Goal: Task Accomplishment & Management: Complete application form

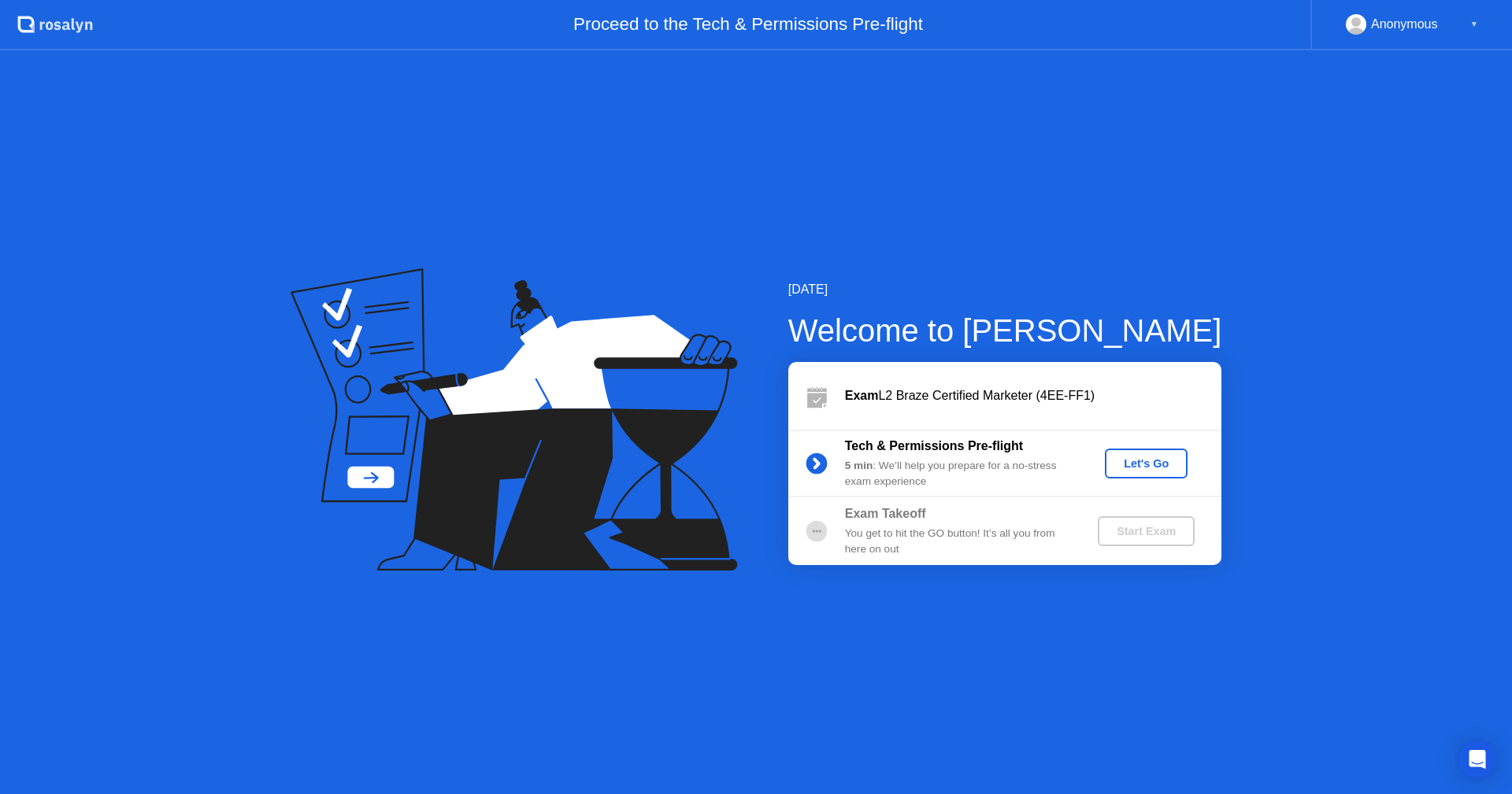
click at [1159, 458] on div "Let's Go" at bounding box center [1146, 464] width 70 height 12
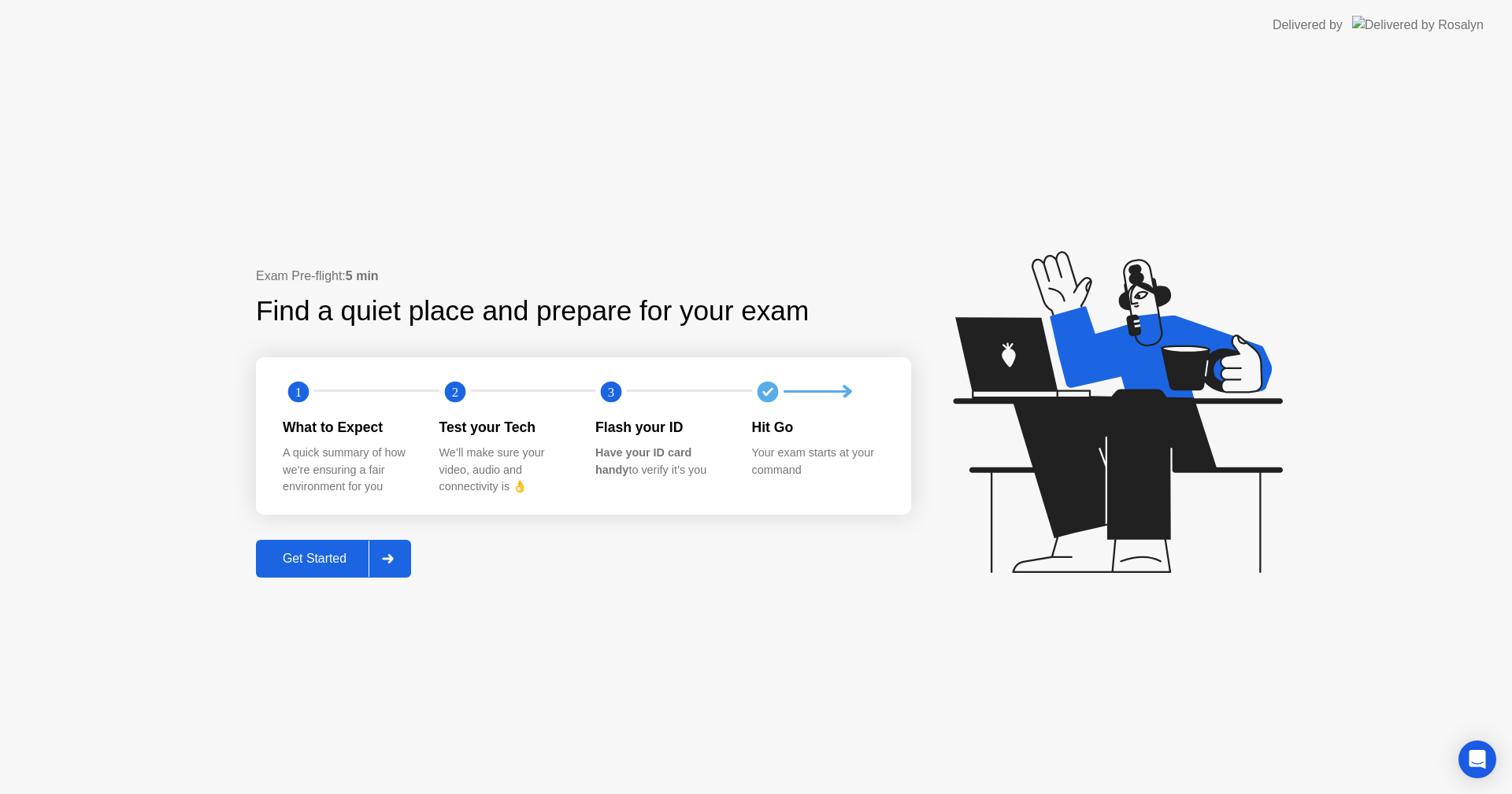
click at [383, 557] on div at bounding box center [388, 559] width 38 height 36
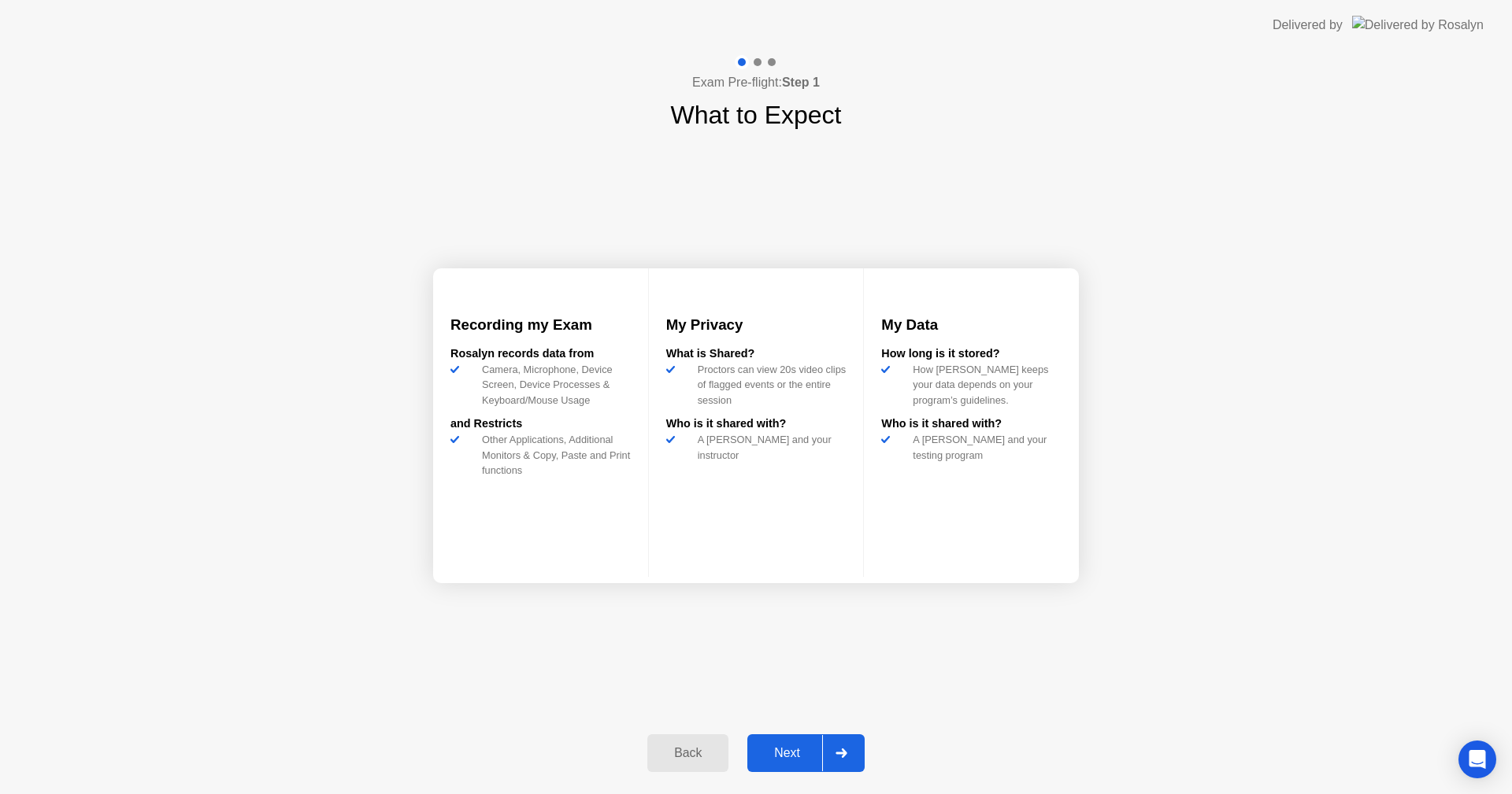
click at [847, 750] on icon at bounding box center [842, 753] width 12 height 9
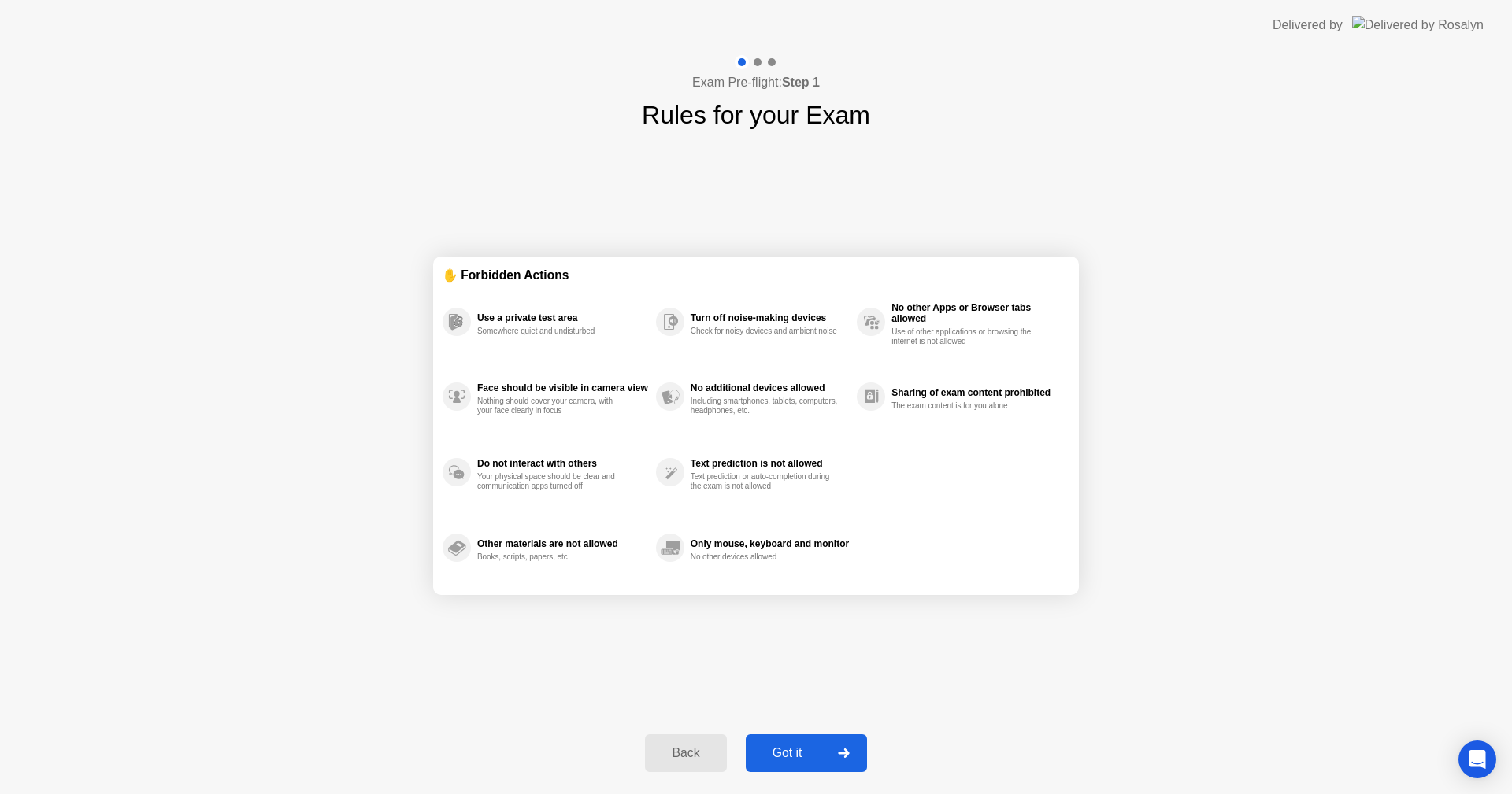
click at [850, 752] on icon at bounding box center [844, 753] width 12 height 9
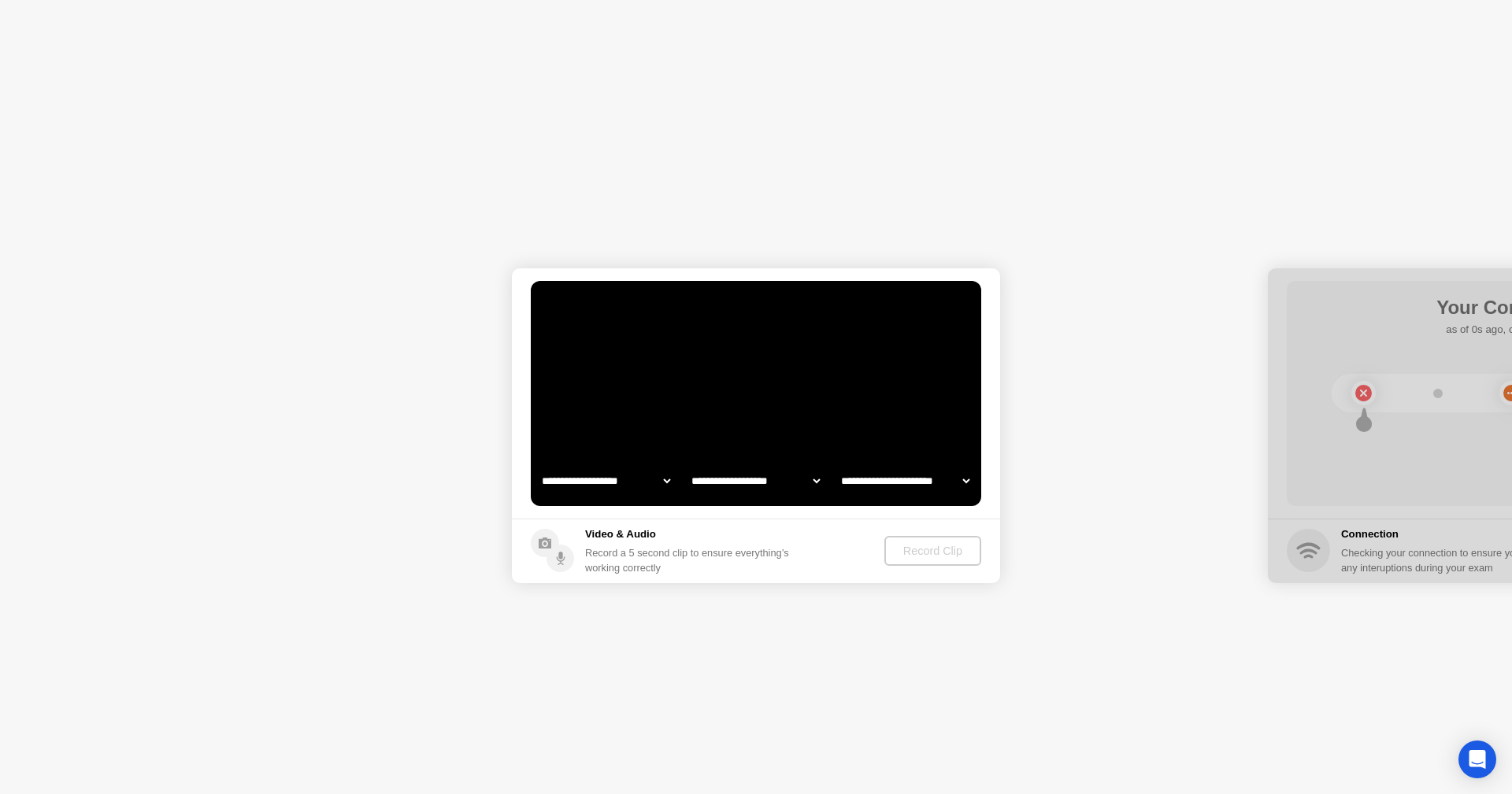
select select "**********"
select select "*******"
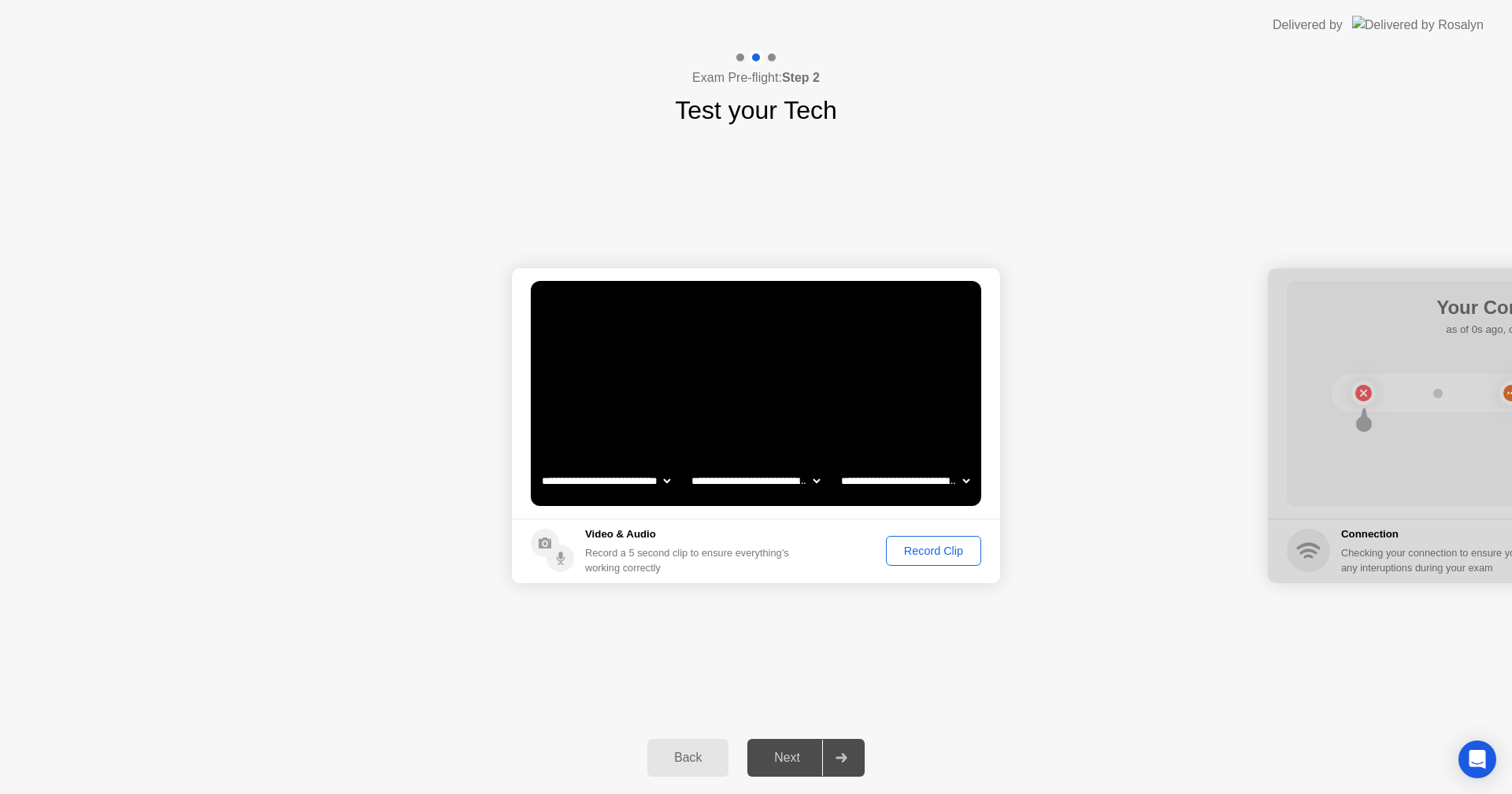
click at [948, 548] on div "Record Clip" at bounding box center [934, 550] width 84 height 12
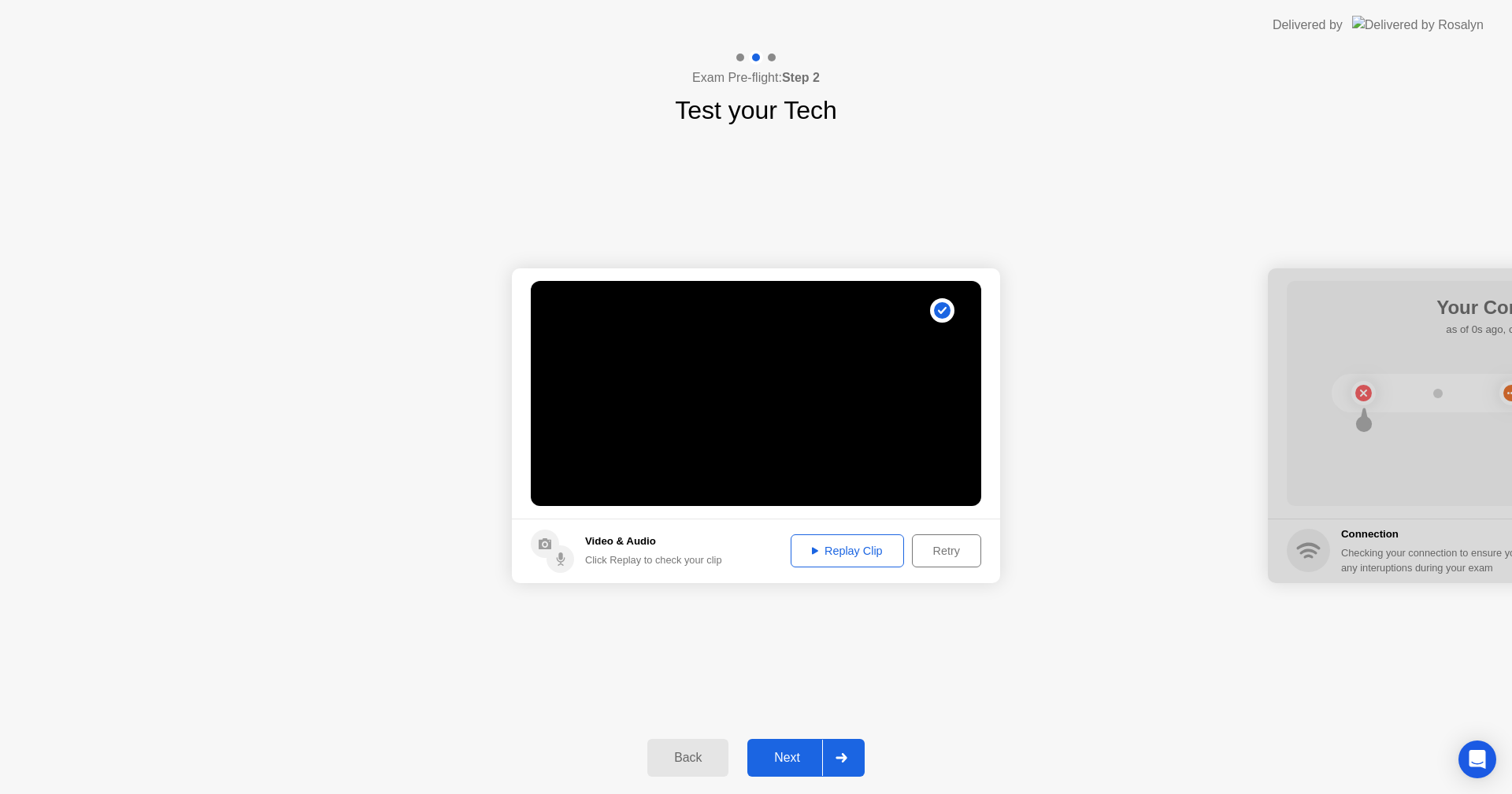
click at [872, 549] on div "Replay Clip" at bounding box center [847, 550] width 103 height 12
click at [939, 546] on div "Retry" at bounding box center [947, 550] width 59 height 12
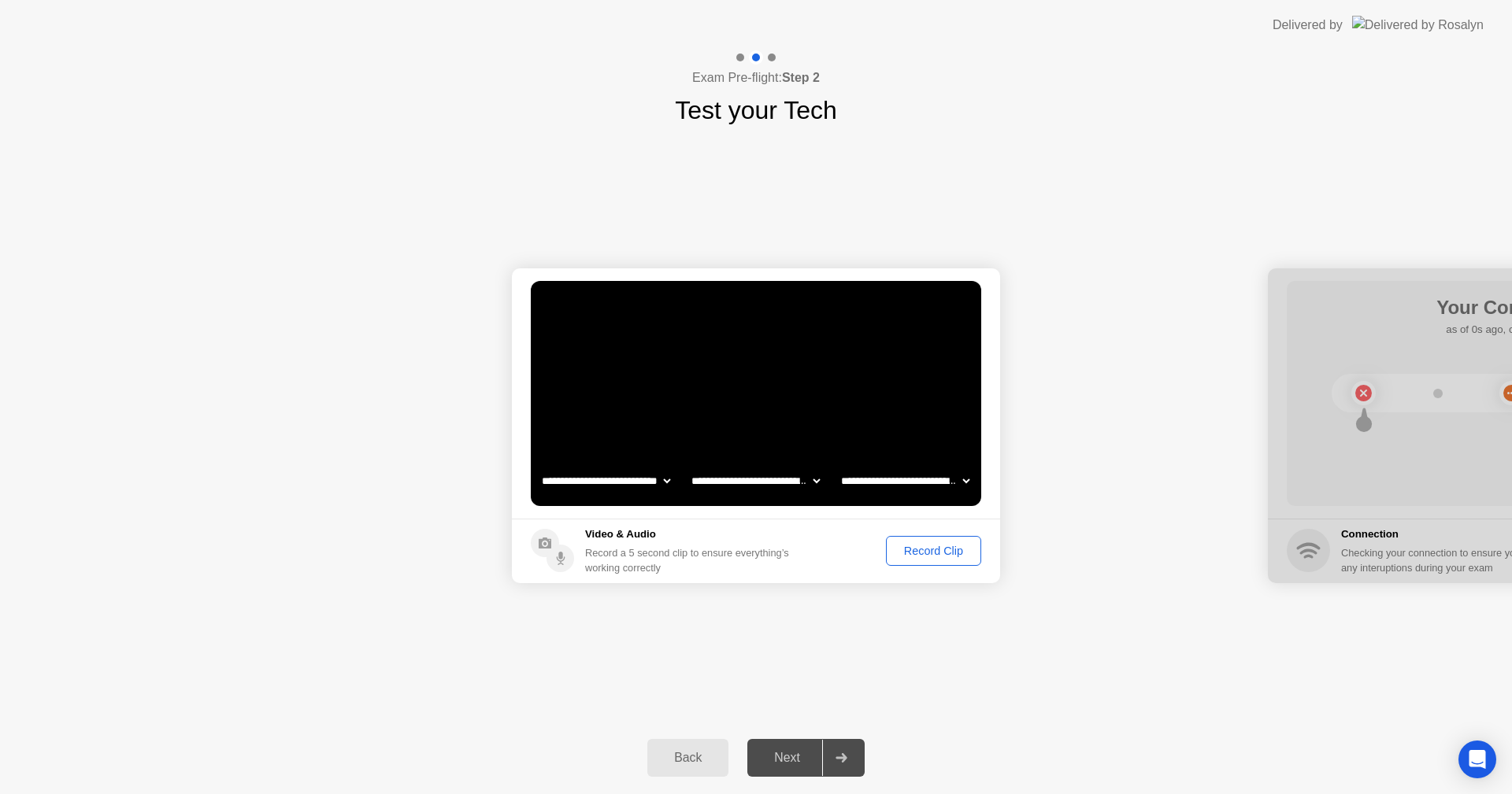
click at [958, 549] on div "Record Clip" at bounding box center [934, 550] width 84 height 12
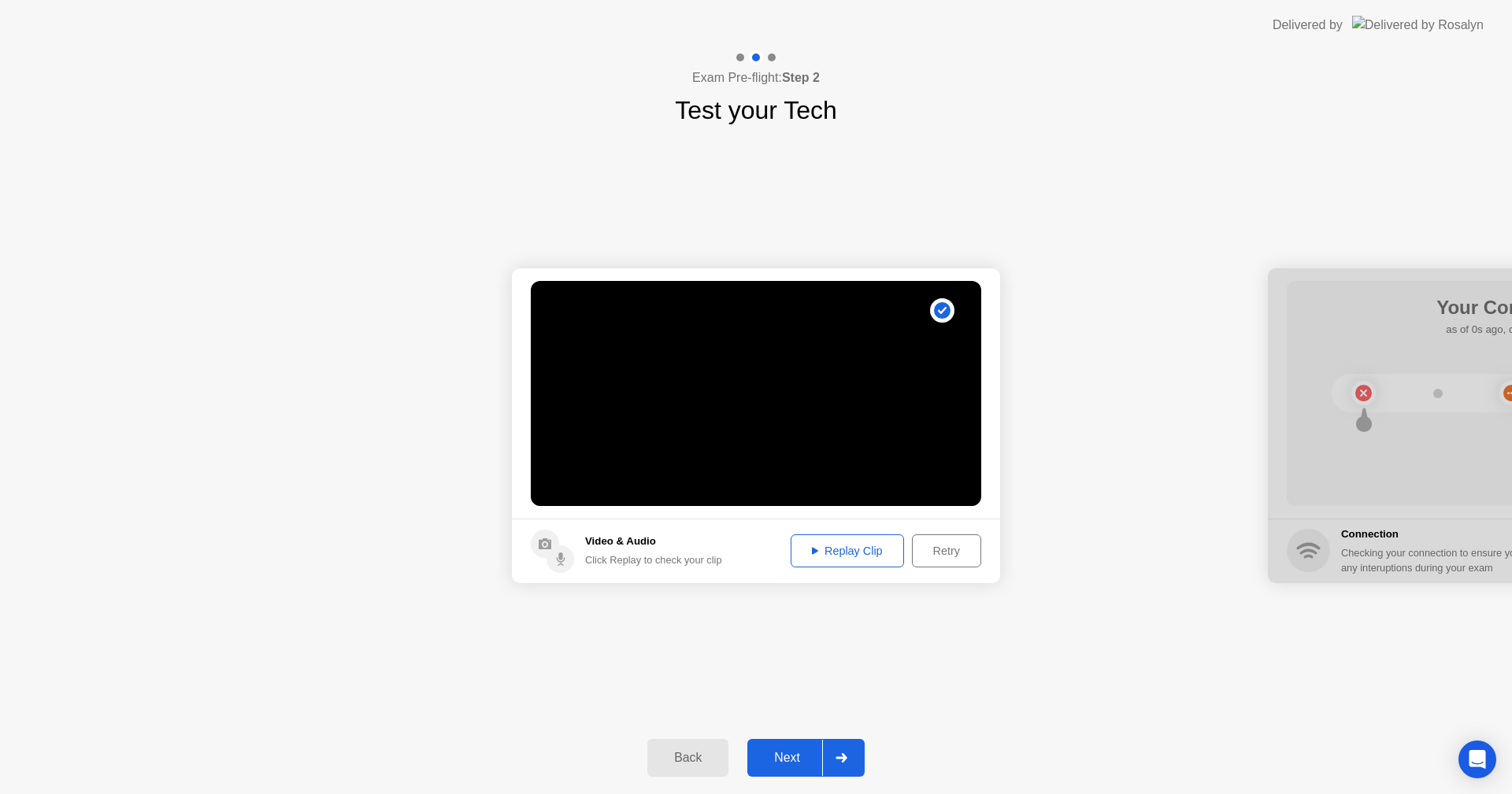
click at [862, 550] on div "Replay Clip" at bounding box center [847, 550] width 103 height 12
click at [881, 549] on div "Replay Clip" at bounding box center [847, 550] width 103 height 12
click at [927, 545] on div "Retry" at bounding box center [947, 550] width 59 height 12
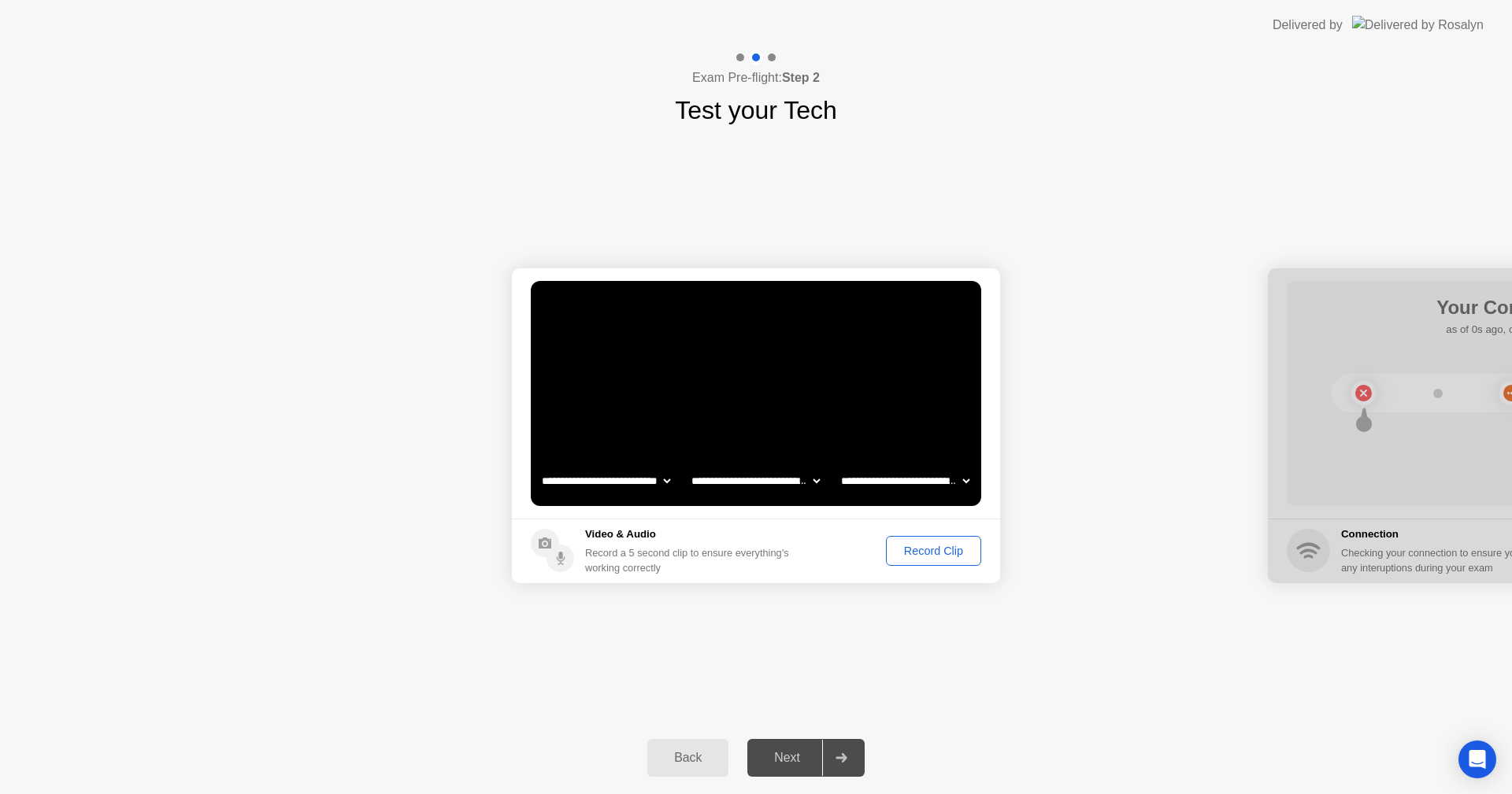
click at [932, 547] on div "Record Clip" at bounding box center [934, 550] width 84 height 12
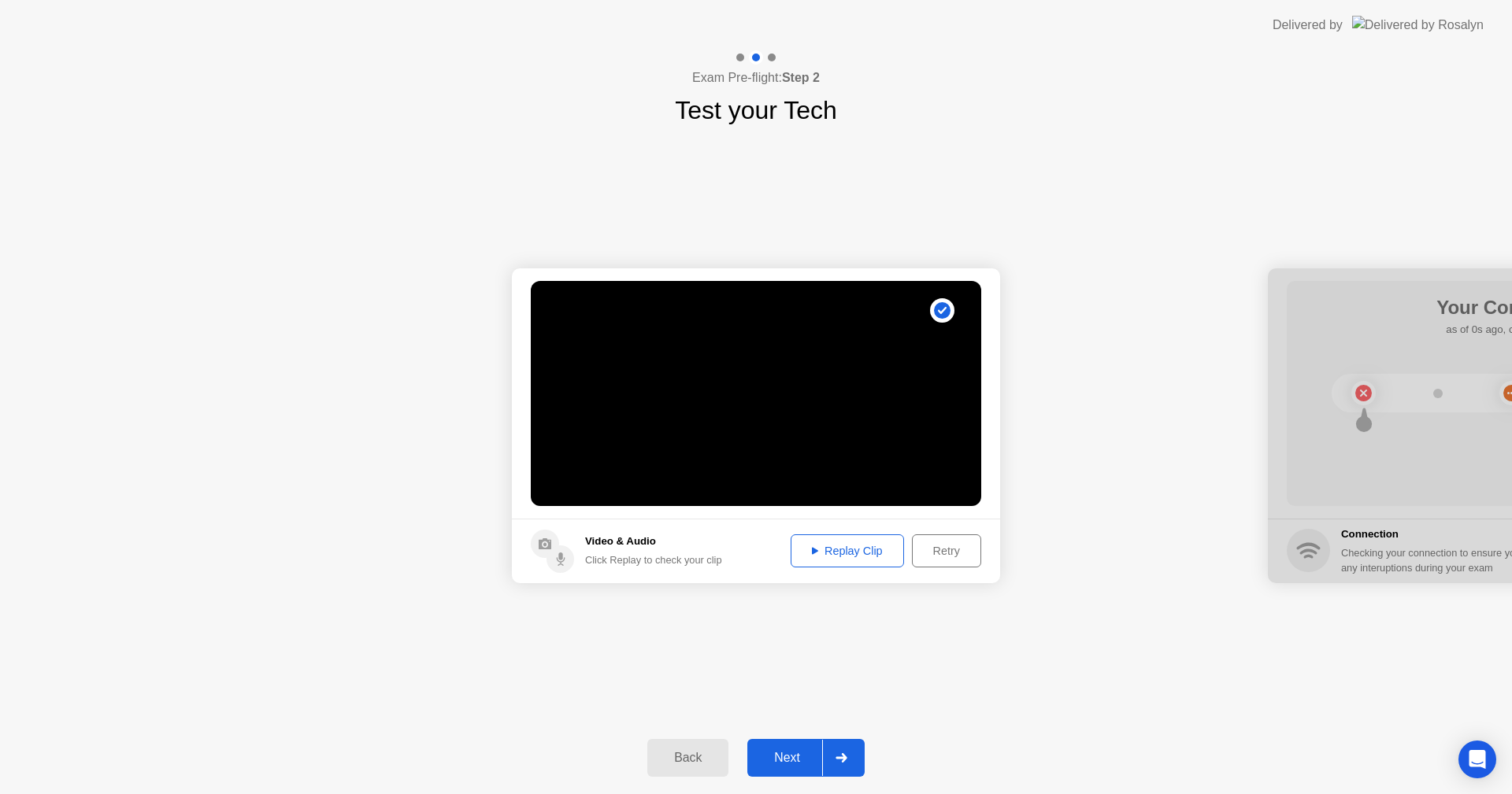
click at [857, 554] on div "Replay Clip" at bounding box center [847, 550] width 103 height 12
click at [847, 762] on icon at bounding box center [842, 758] width 12 height 9
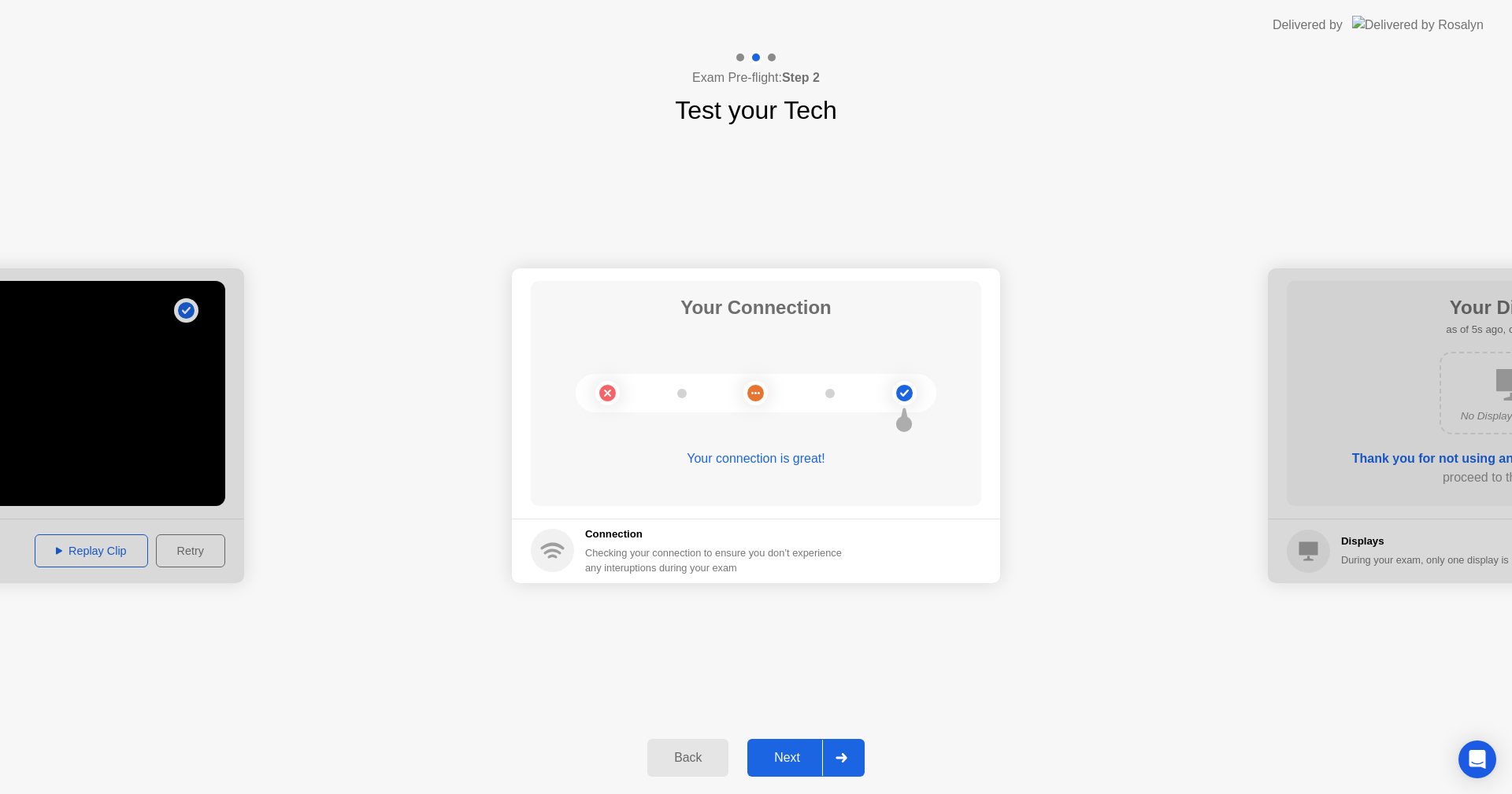
click at [845, 758] on icon at bounding box center [841, 758] width 11 height 9
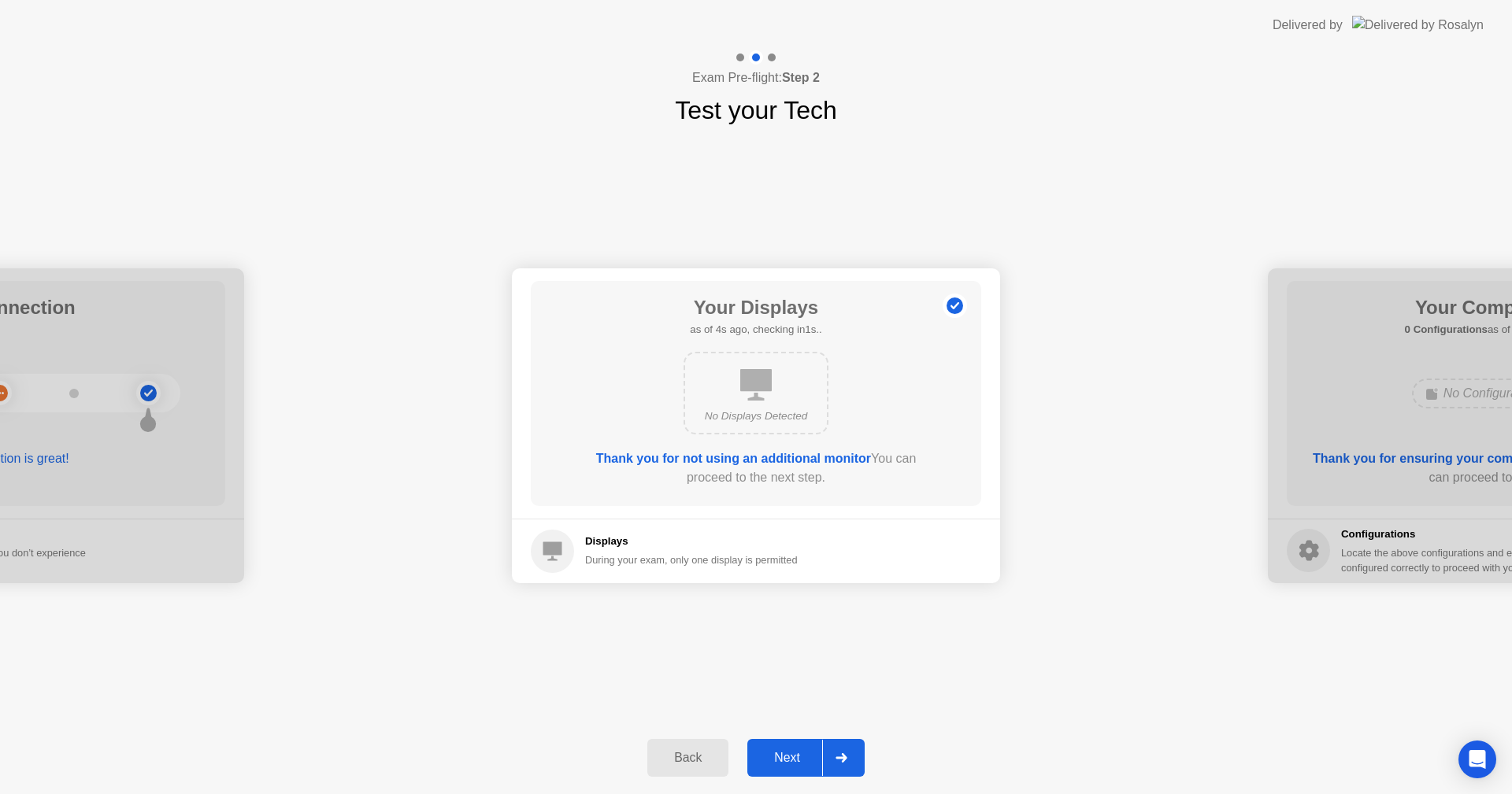
click at [847, 754] on icon at bounding box center [842, 758] width 12 height 9
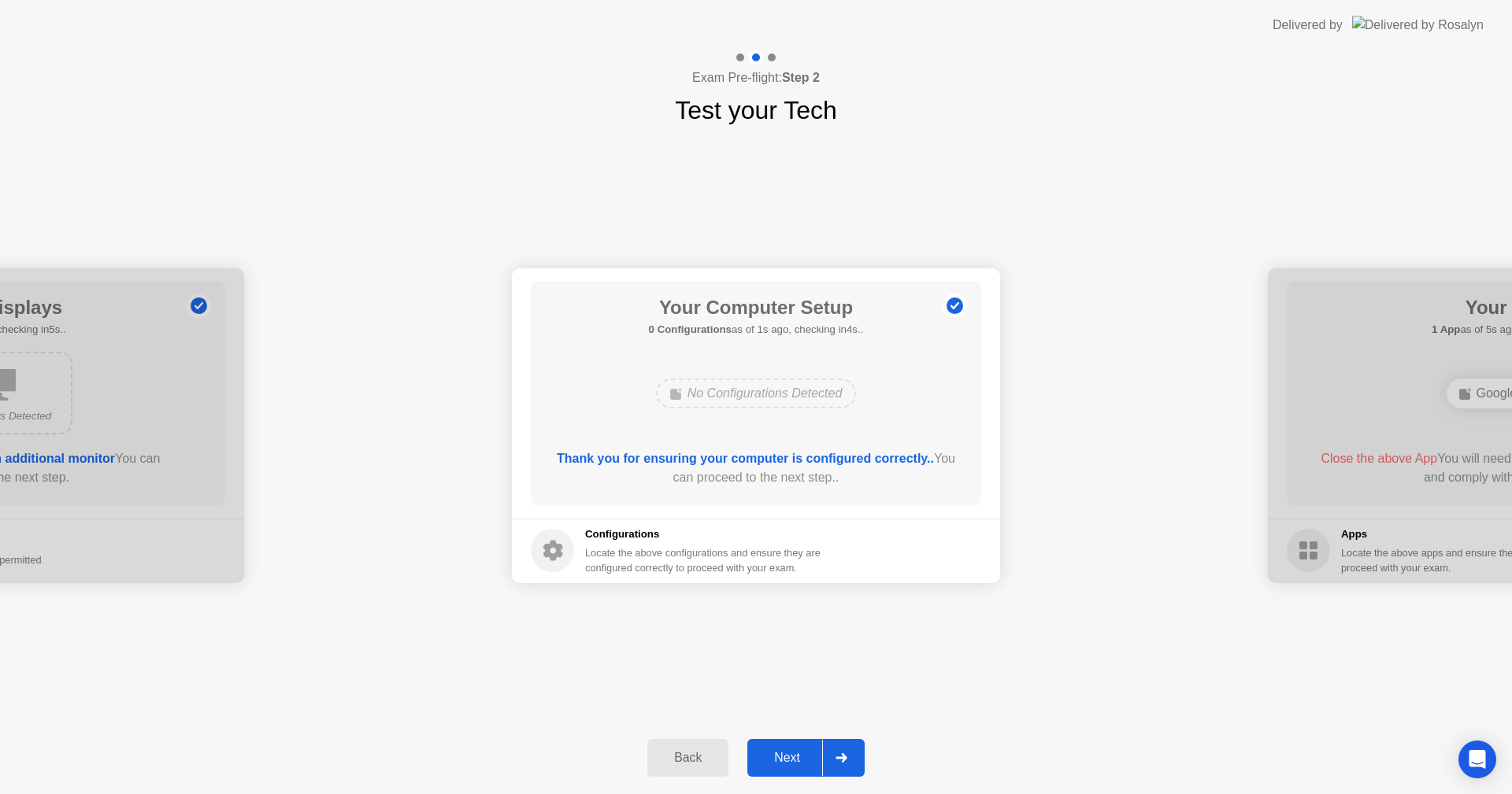
click at [847, 754] on icon at bounding box center [842, 758] width 12 height 9
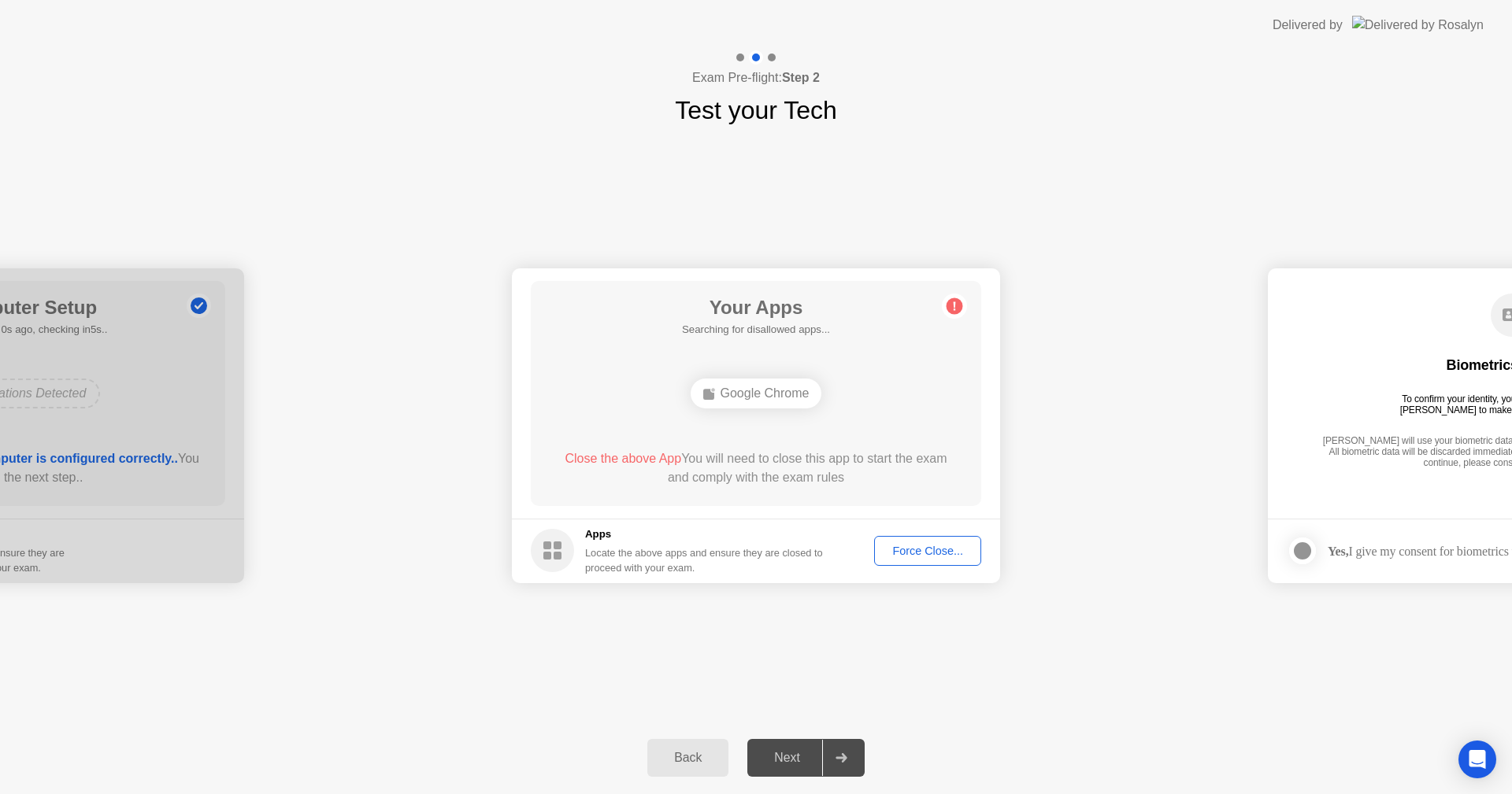
click at [909, 556] on div "Force Close..." at bounding box center [928, 550] width 96 height 12
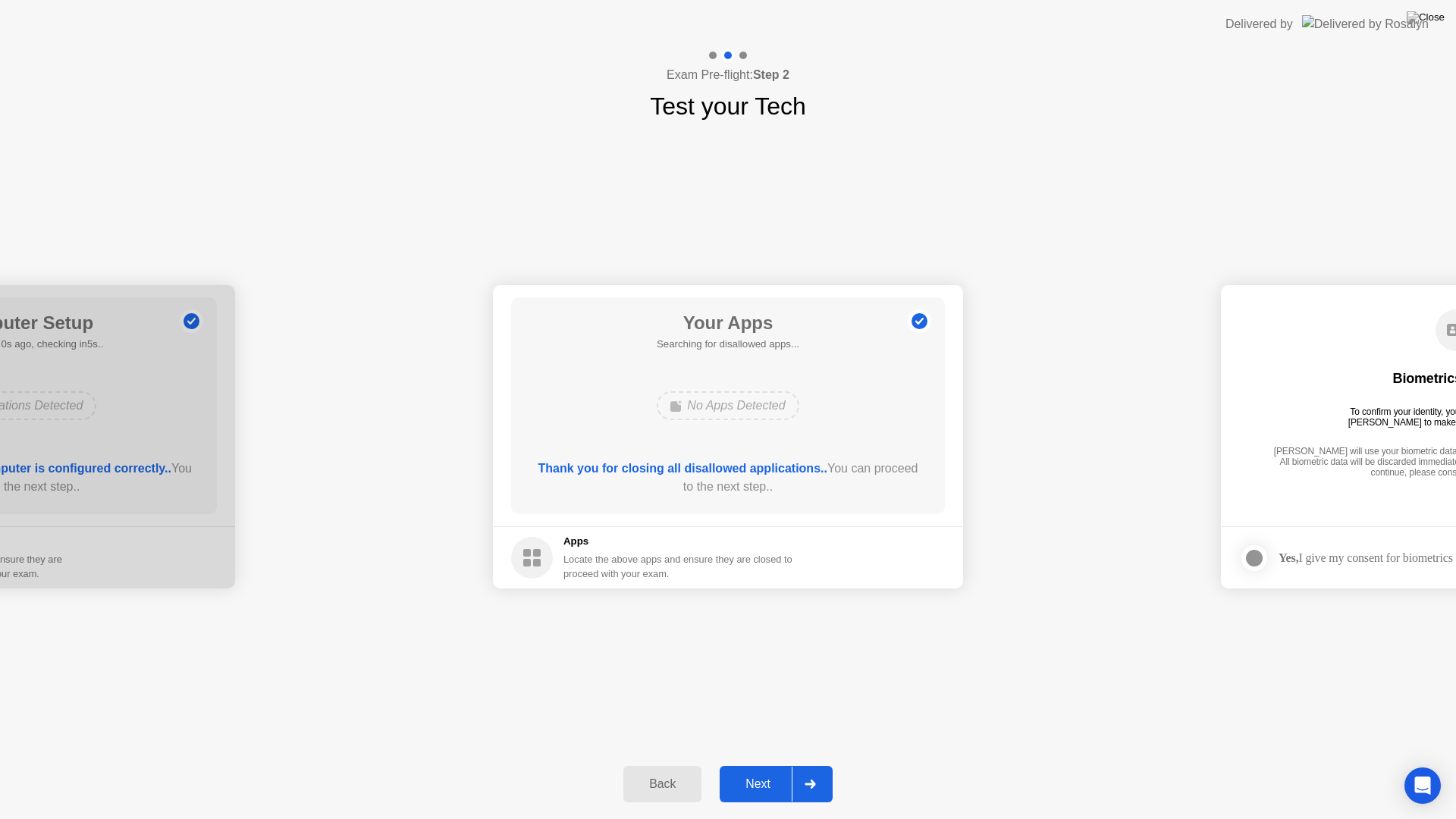
click at [818, 764] on div at bounding box center [810, 784] width 37 height 35
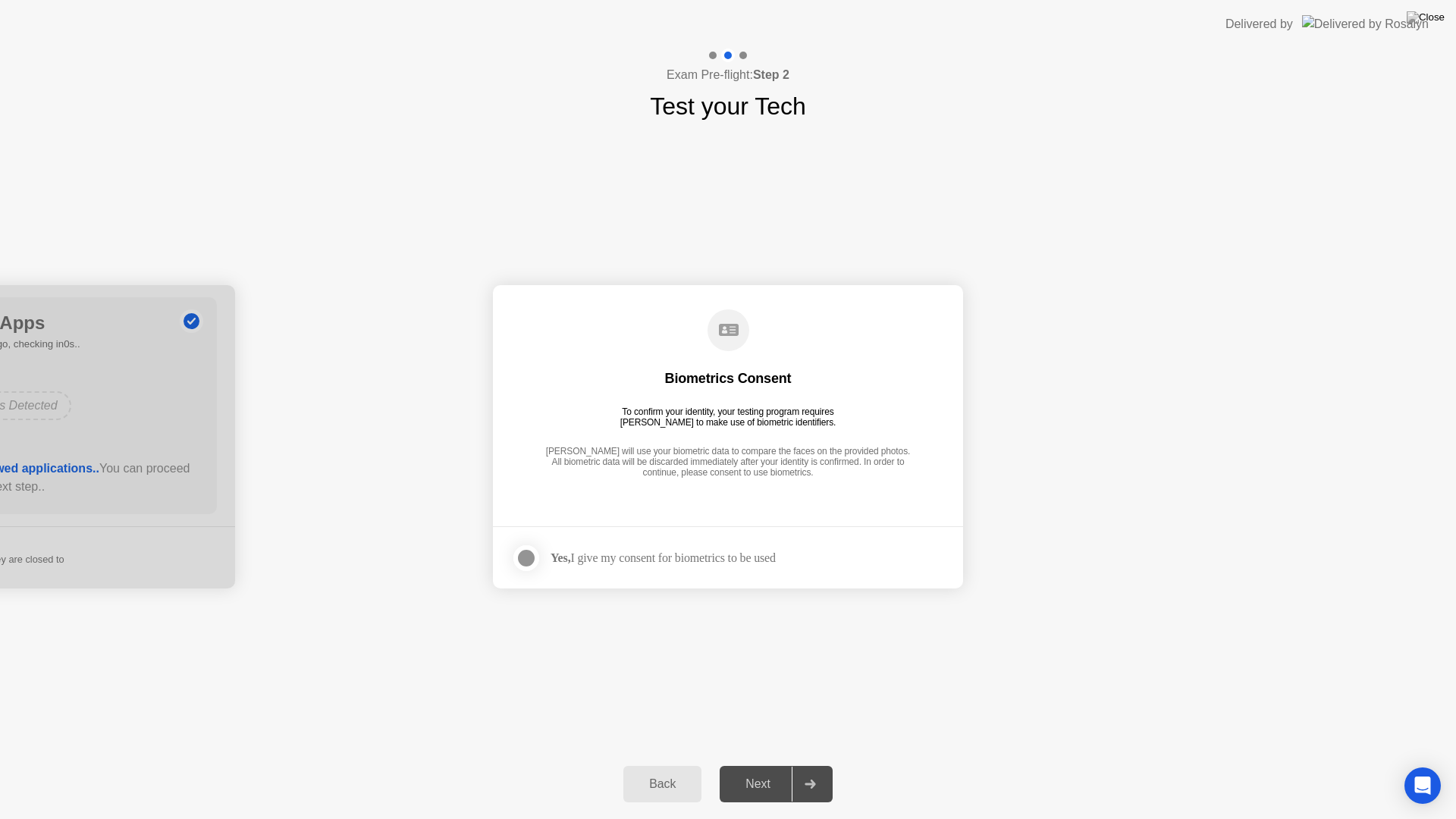
click at [530, 562] on div at bounding box center [526, 558] width 18 height 18
click at [825, 764] on div at bounding box center [810, 784] width 37 height 35
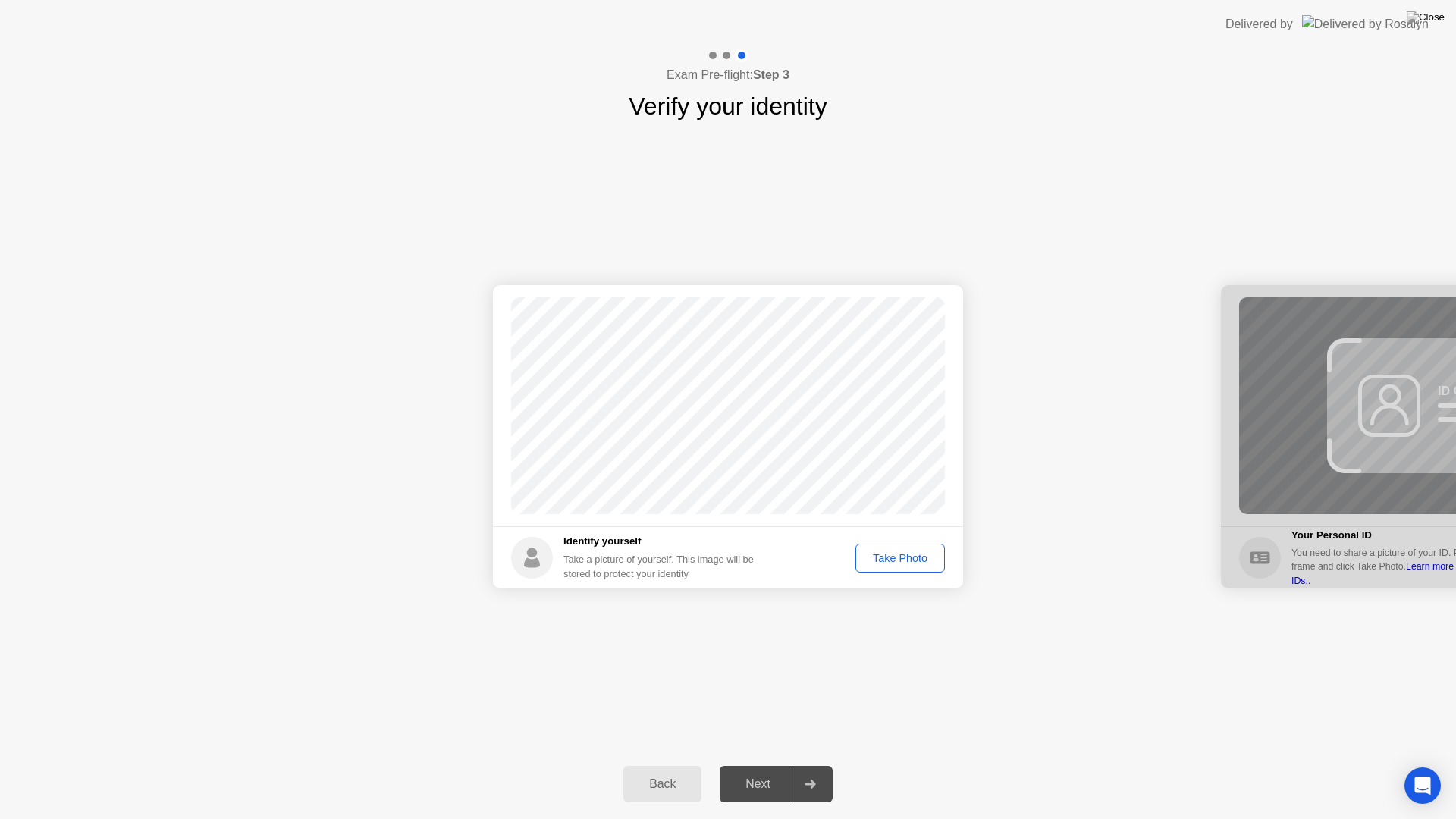
click at [915, 557] on div "Take Photo" at bounding box center [900, 558] width 79 height 12
click at [818, 764] on div at bounding box center [810, 784] width 37 height 35
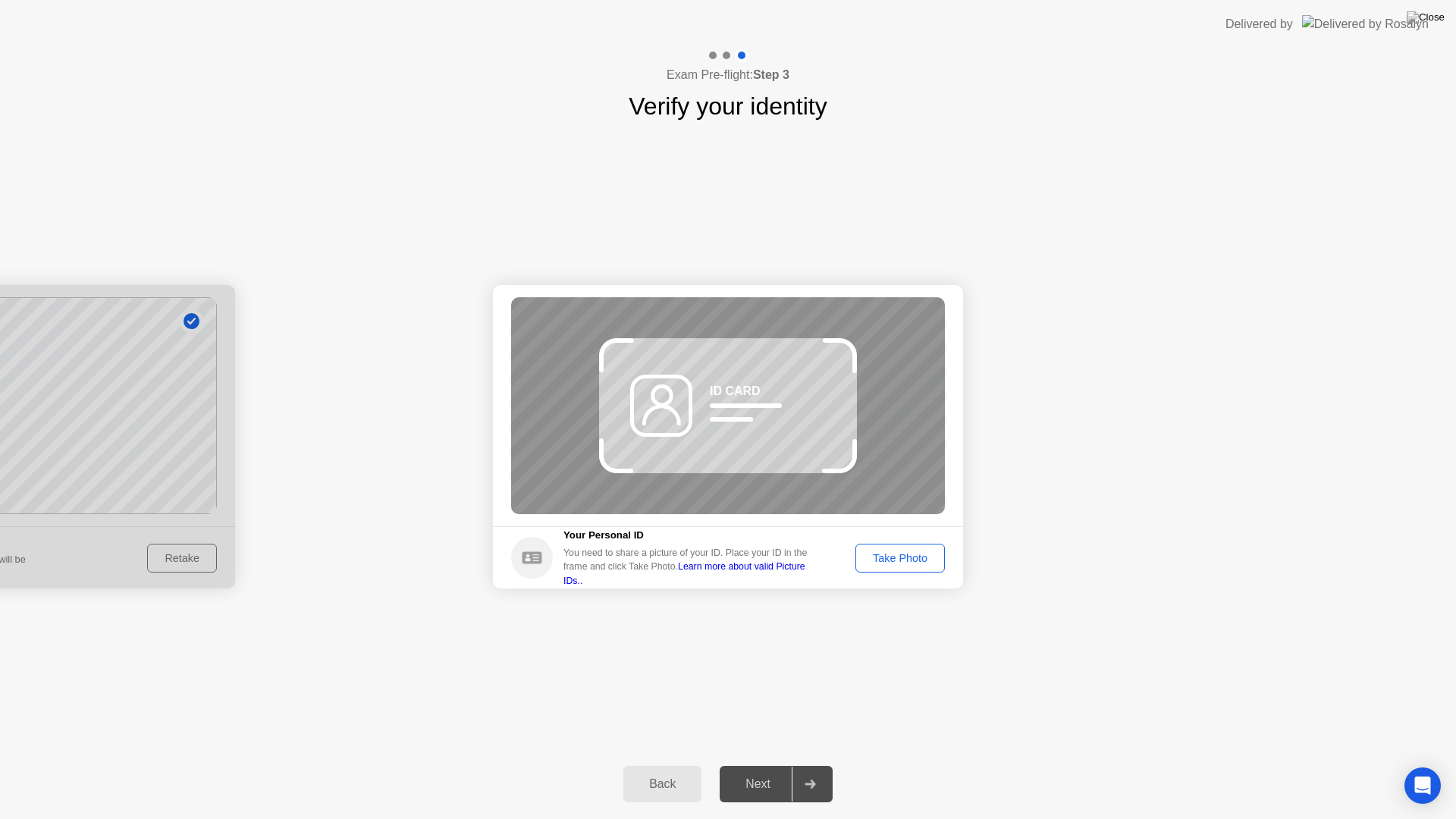
click at [658, 764] on div "Back" at bounding box center [662, 784] width 69 height 14
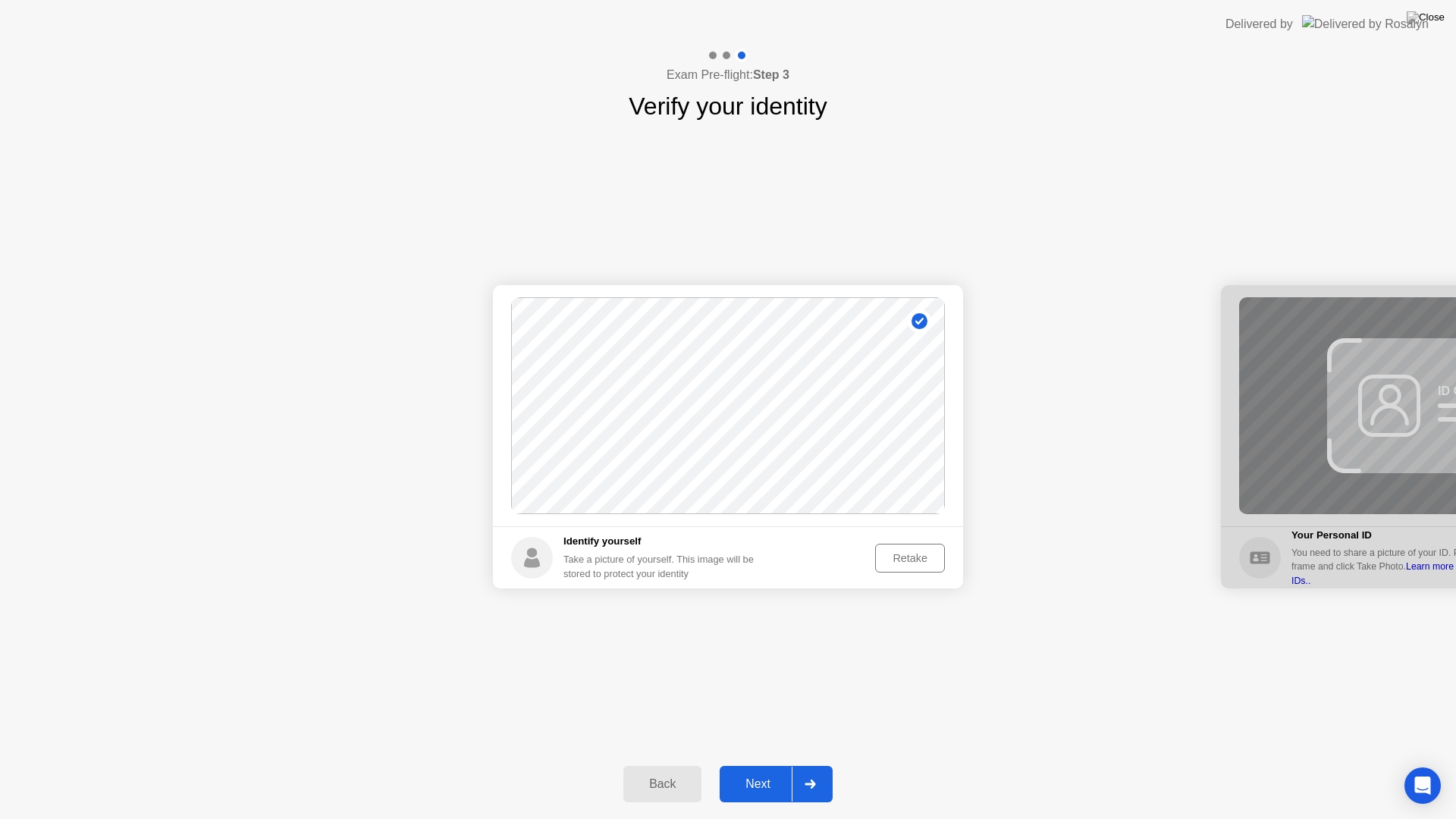
click at [931, 555] on div "Retake" at bounding box center [910, 558] width 59 height 12
click at [906, 556] on div "Take Photo" at bounding box center [900, 558] width 79 height 12
click at [814, 764] on icon at bounding box center [810, 783] width 10 height 9
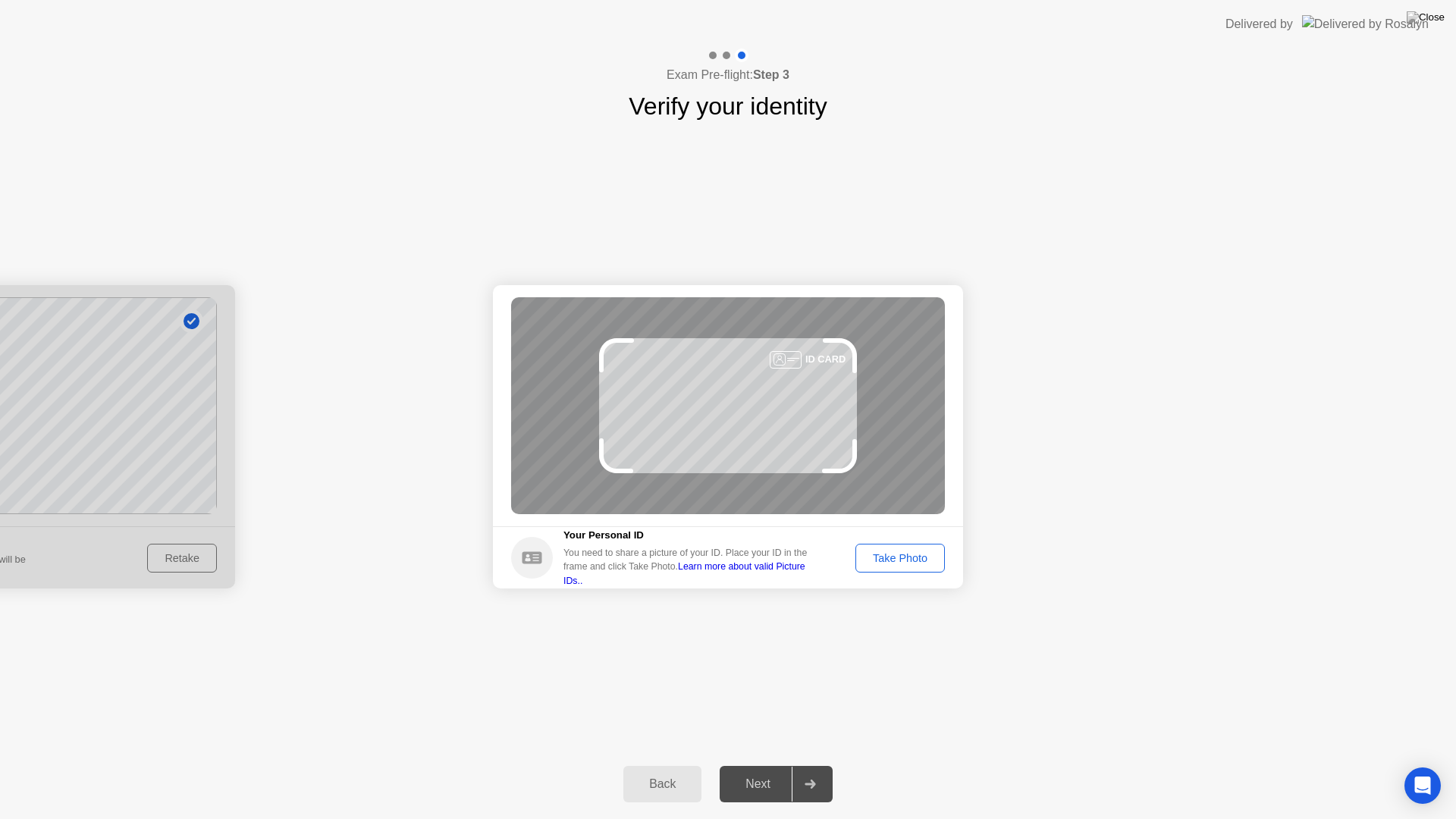
click at [921, 559] on div "Take Photo" at bounding box center [900, 558] width 79 height 12
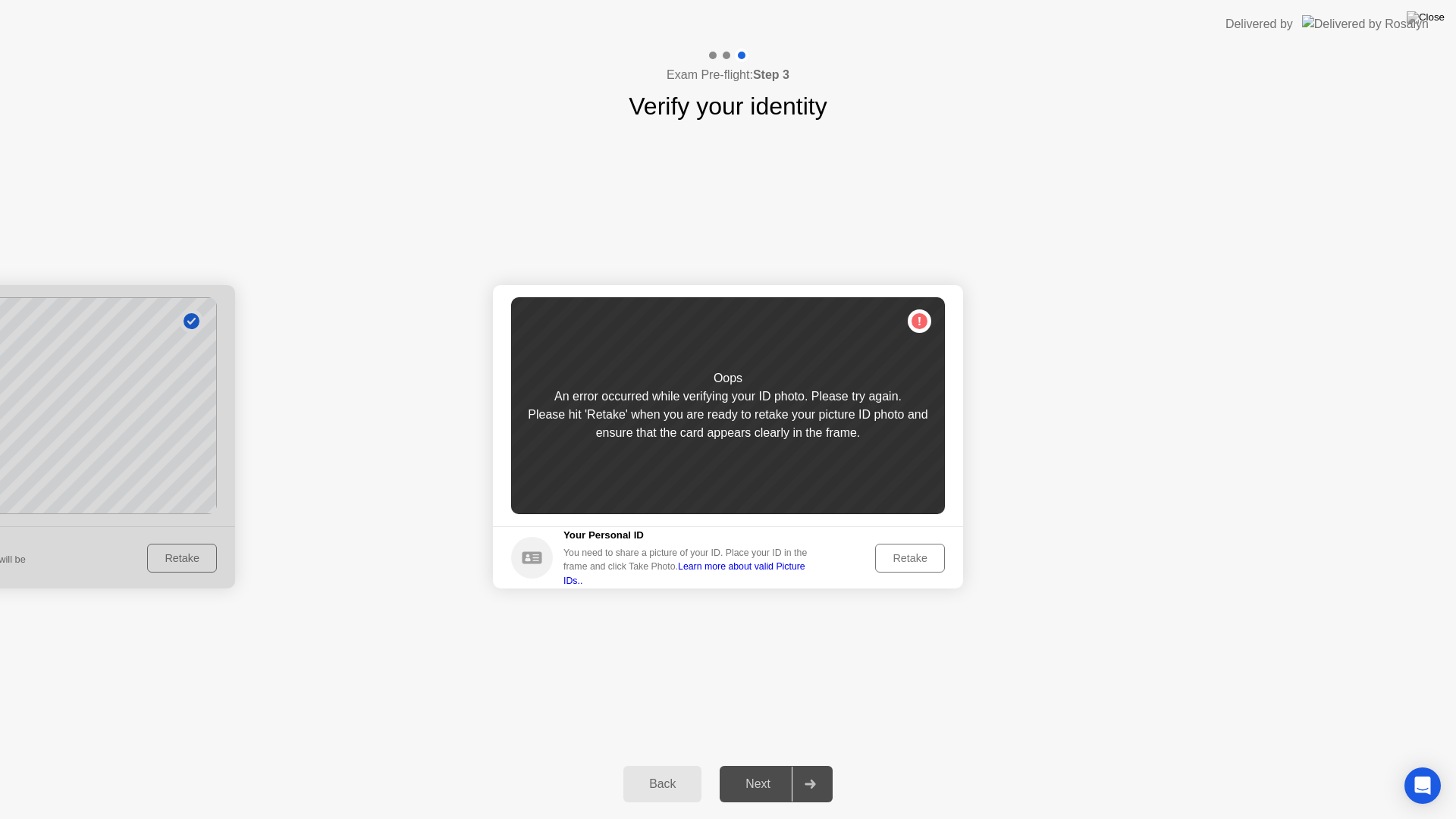
click at [904, 554] on div "Retake" at bounding box center [910, 558] width 59 height 12
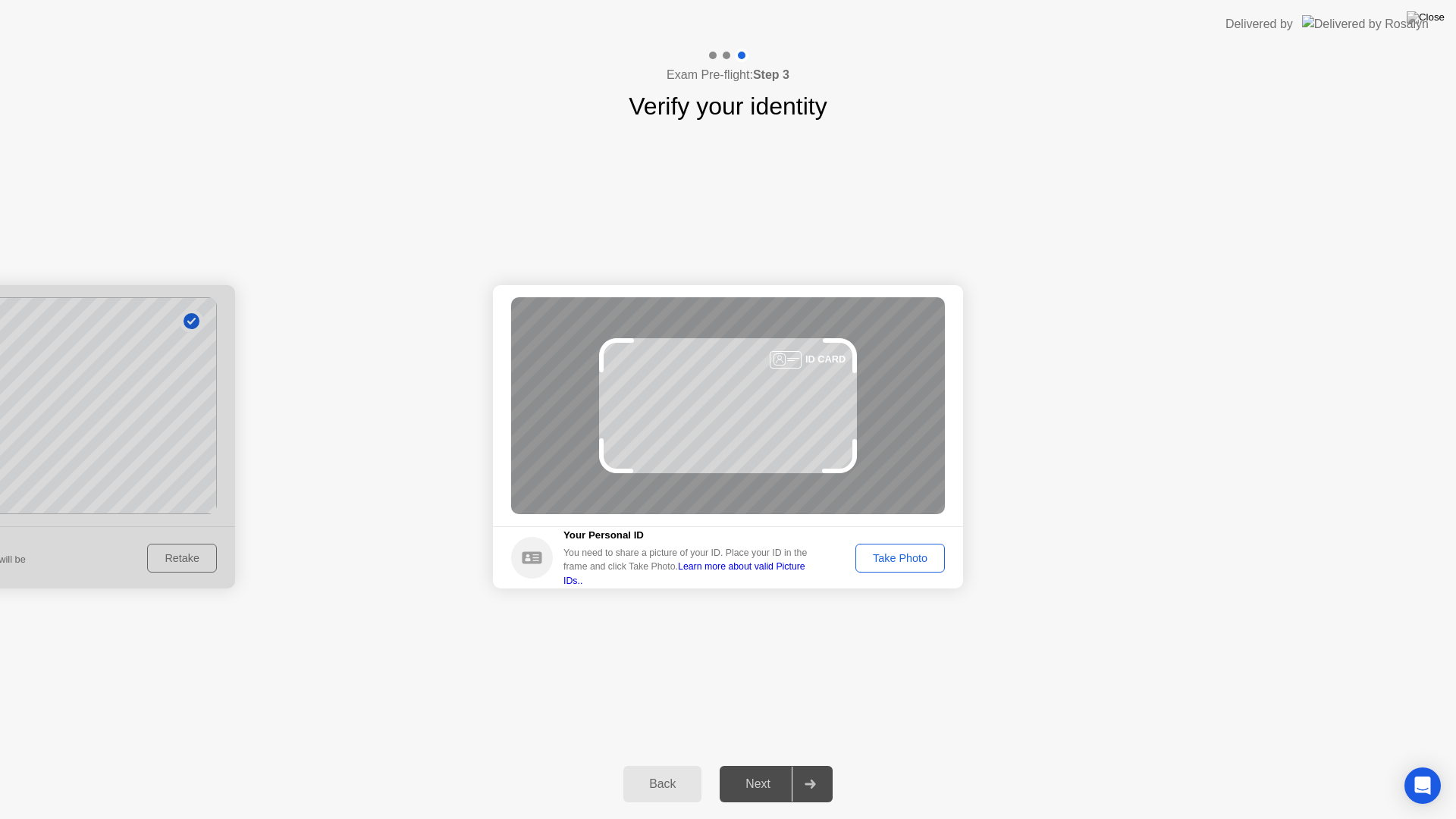
click at [911, 556] on div "Take Photo" at bounding box center [900, 558] width 79 height 12
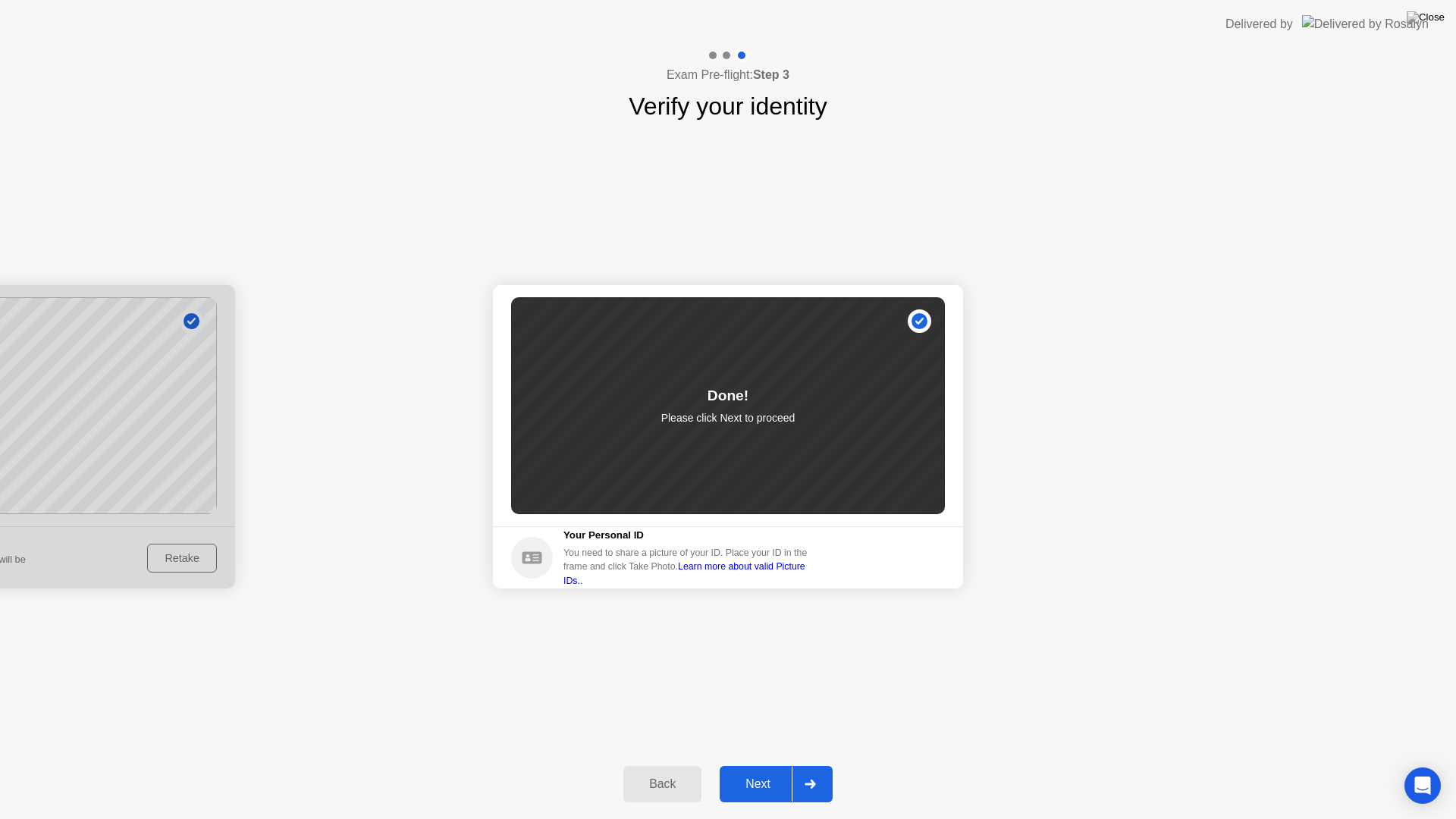
click at [821, 764] on div at bounding box center [810, 784] width 37 height 35
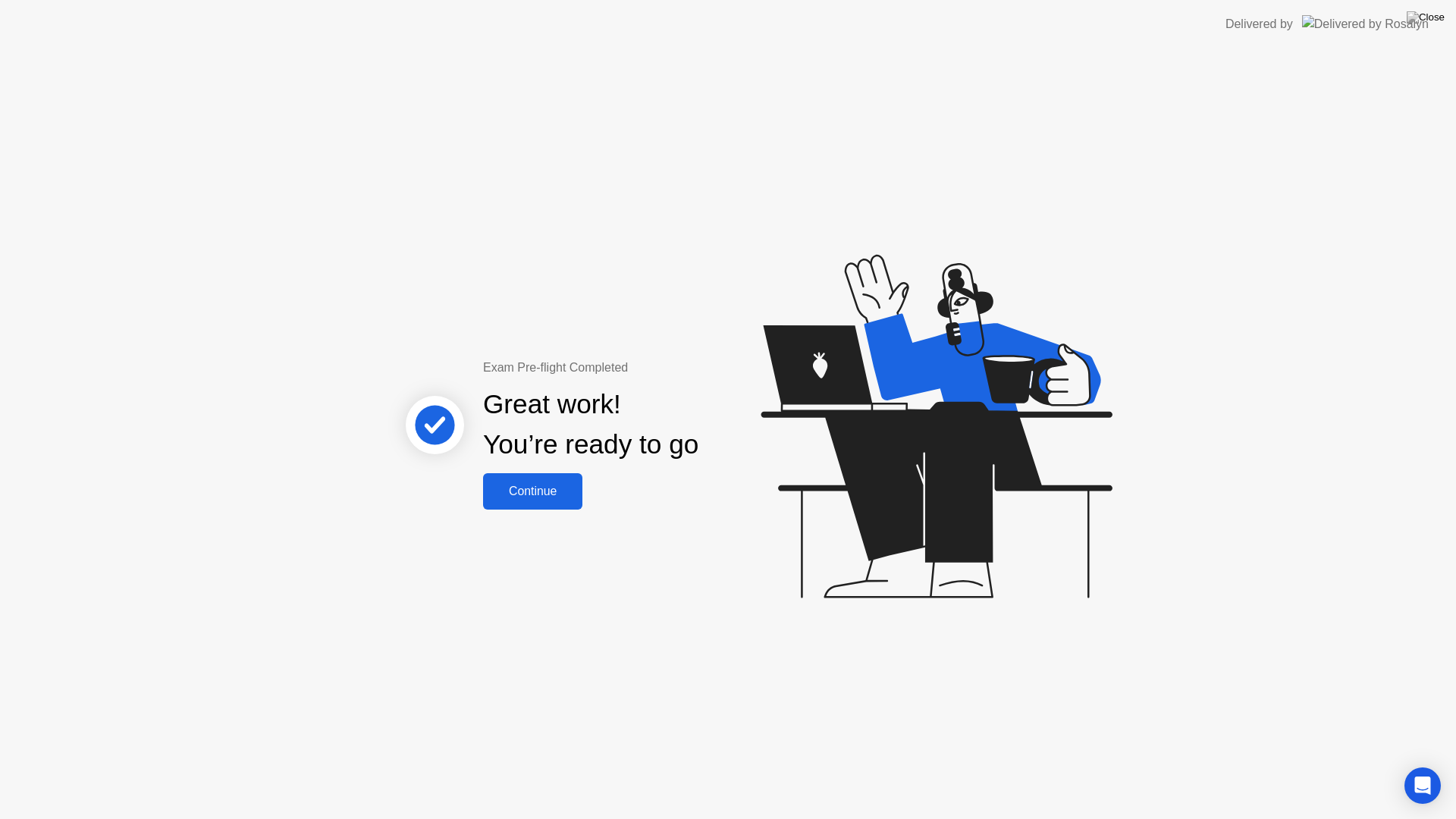
drag, startPoint x: 522, startPoint y: 472, endPoint x: 526, endPoint y: 481, distance: 9.8
click at [525, 480] on div "Exam Pre-flight Completed Great work! You’re ready to go Continue" at bounding box center [591, 435] width 409 height 151
click at [527, 488] on div "Continue" at bounding box center [533, 491] width 90 height 14
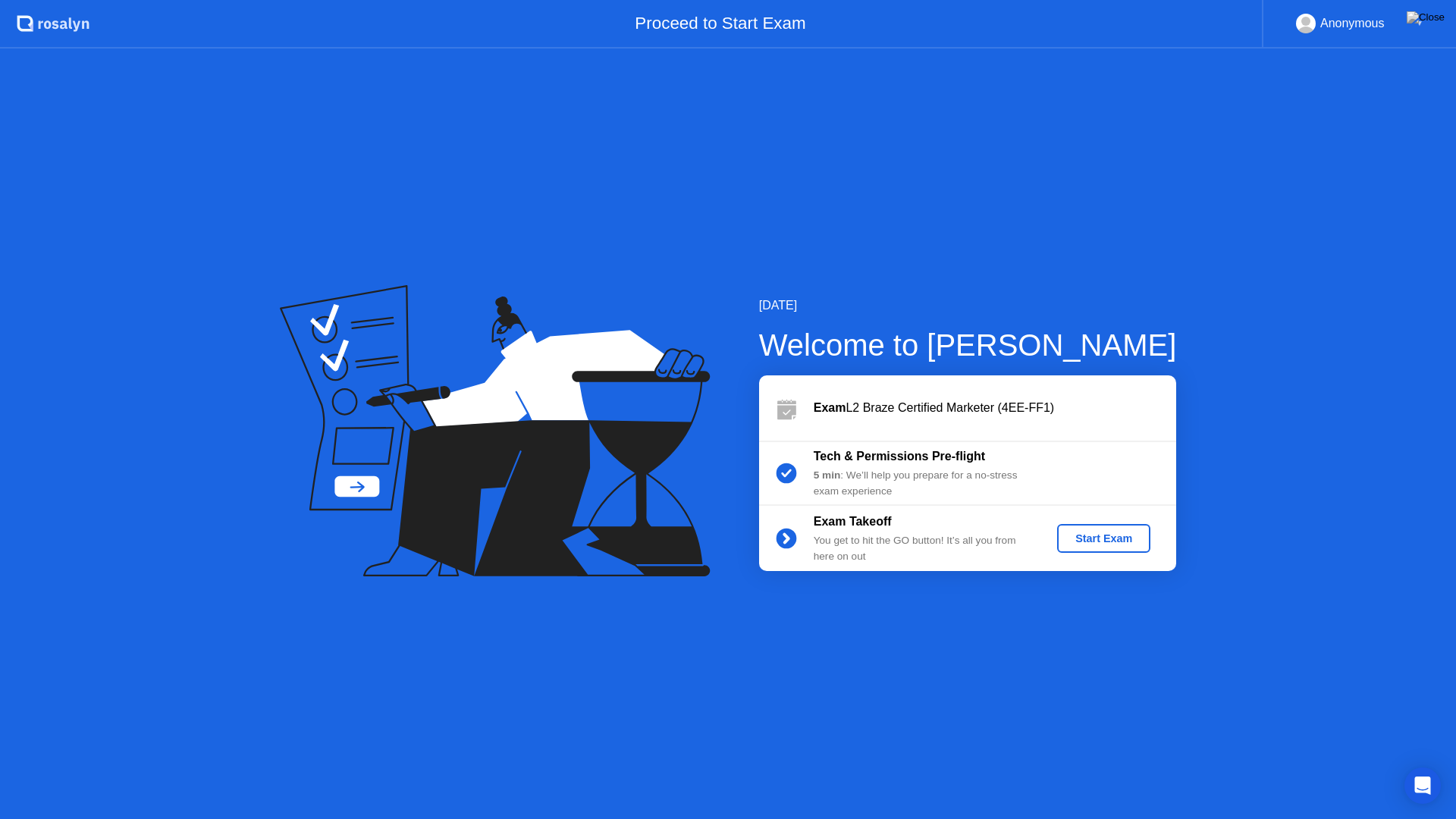
click at [1075, 534] on div "Start Exam" at bounding box center [1104, 538] width 81 height 12
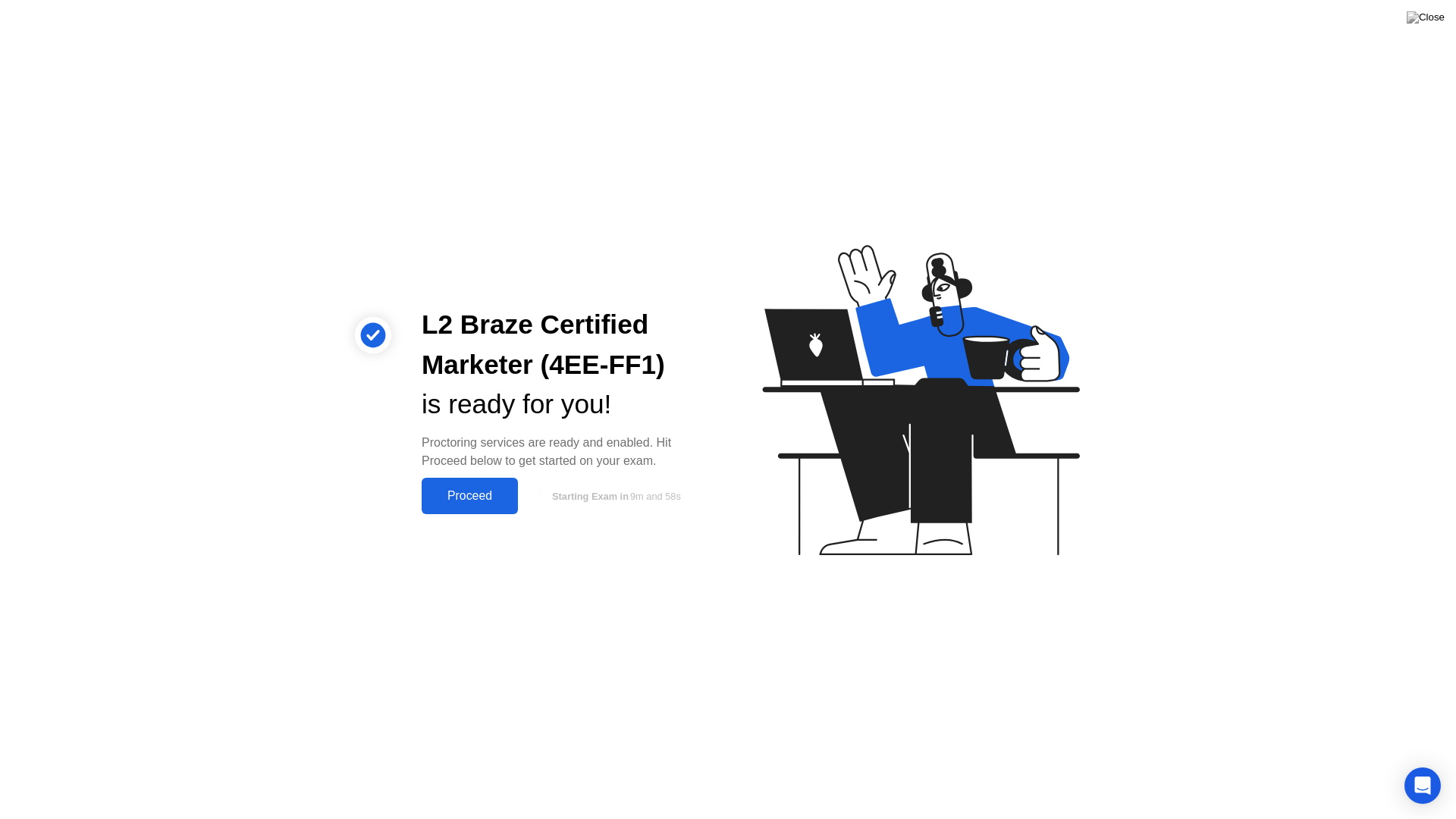
click at [488, 497] on div "Proceed" at bounding box center [470, 496] width 88 height 14
